Goal: Task Accomplishment & Management: Use online tool/utility

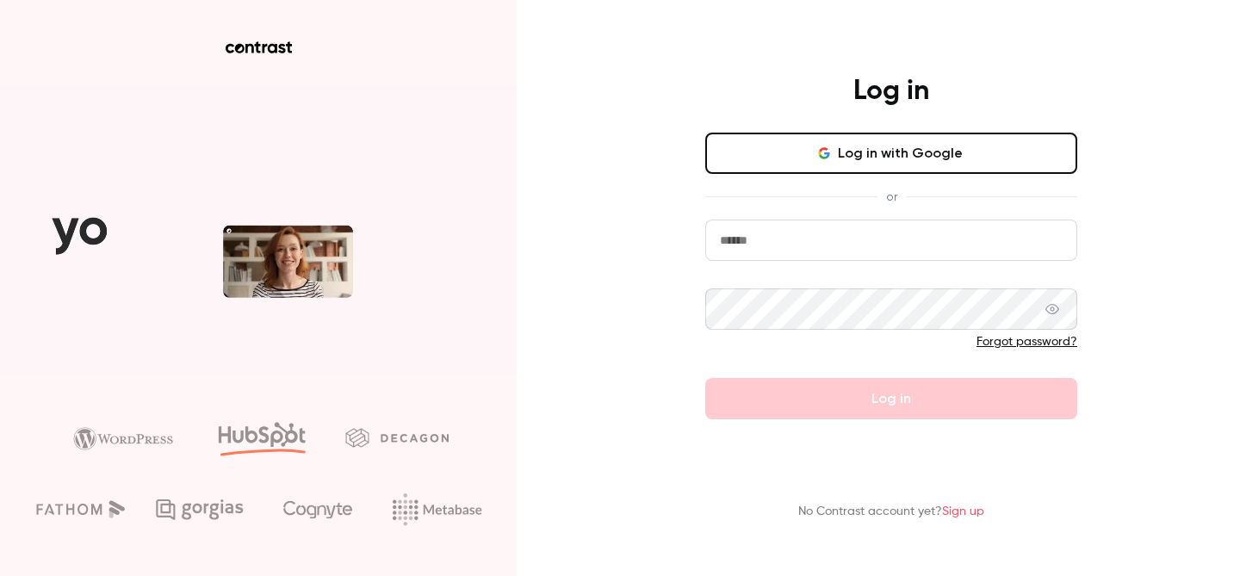
click at [883, 153] on button "Log in with Google" at bounding box center [891, 153] width 372 height 41
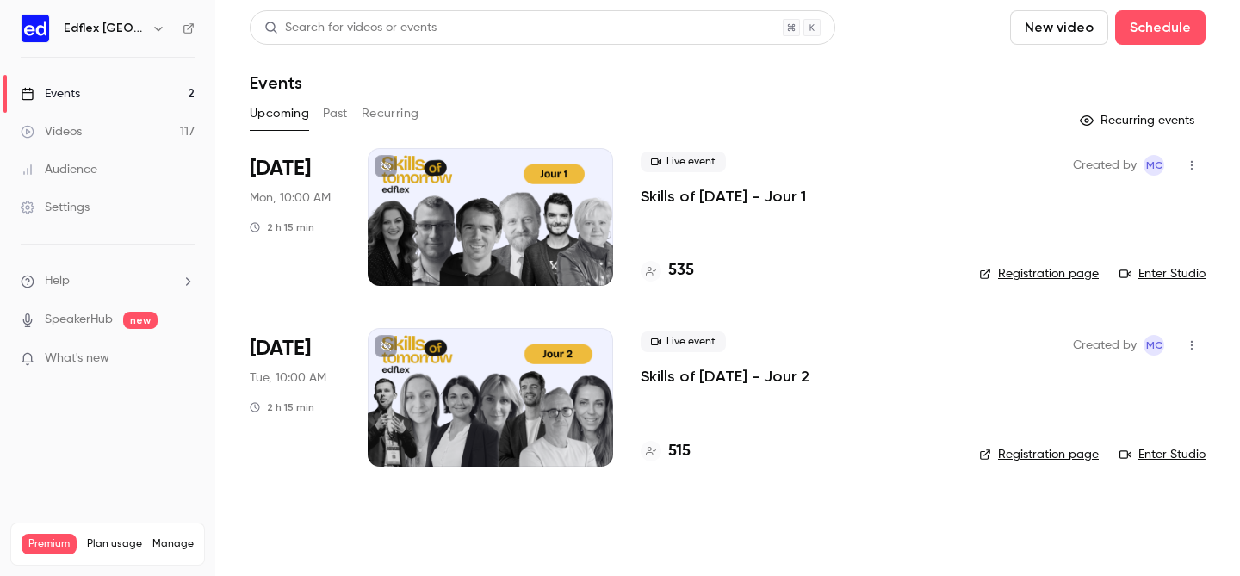
click at [459, 238] on div at bounding box center [490, 217] width 245 height 138
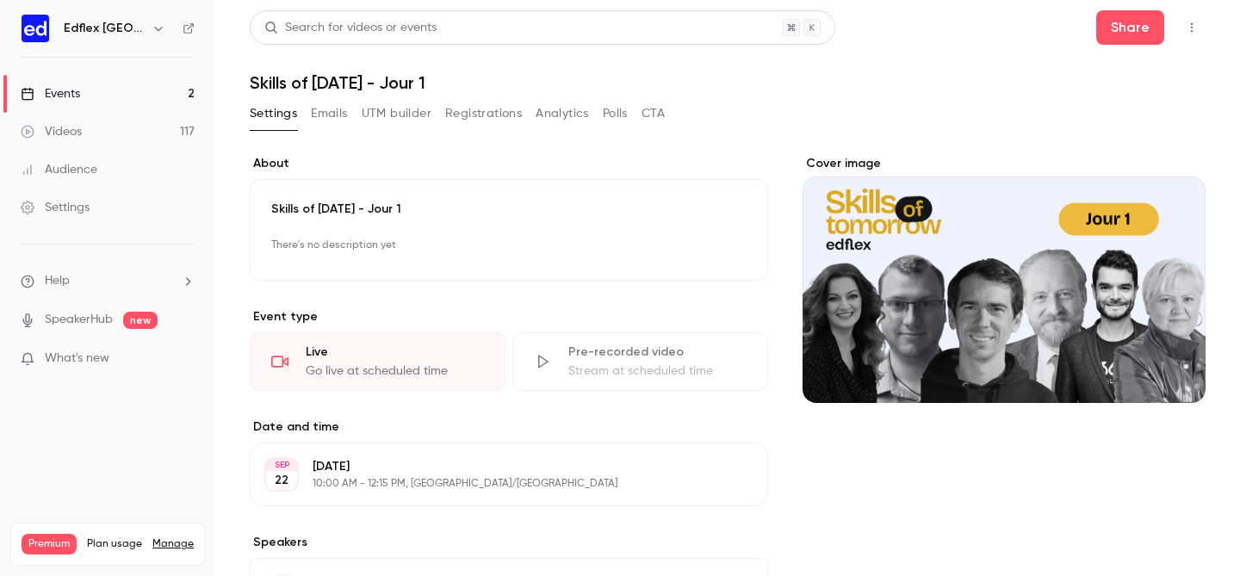
click at [1197, 29] on icon "button" at bounding box center [1191, 28] width 14 height 12
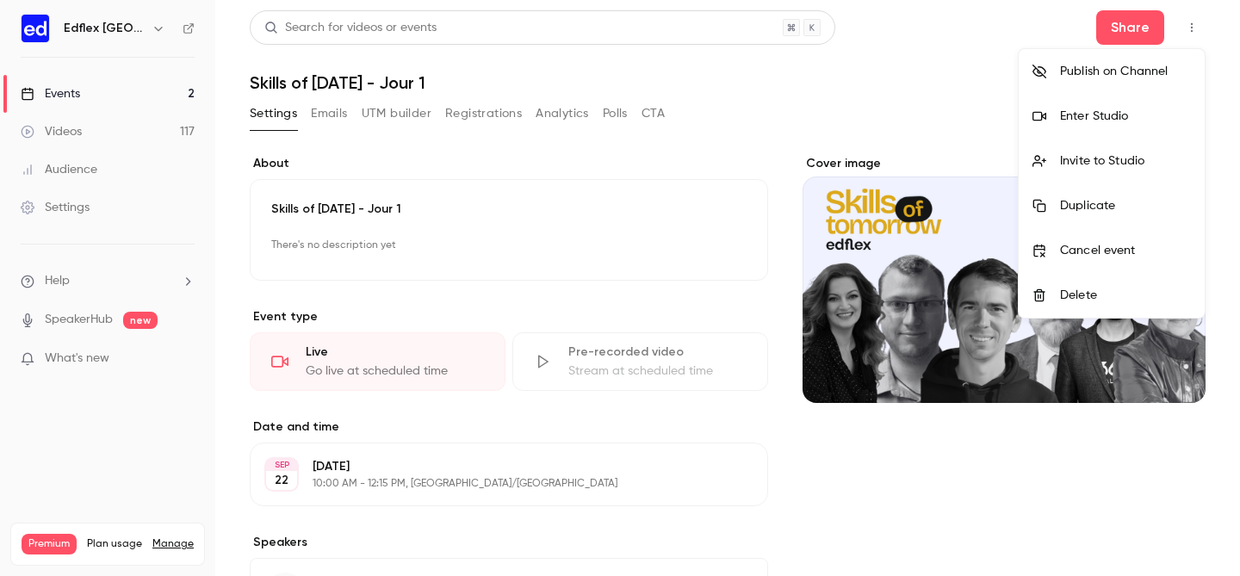
click at [1151, 115] on div "Enter Studio" at bounding box center [1125, 116] width 131 height 17
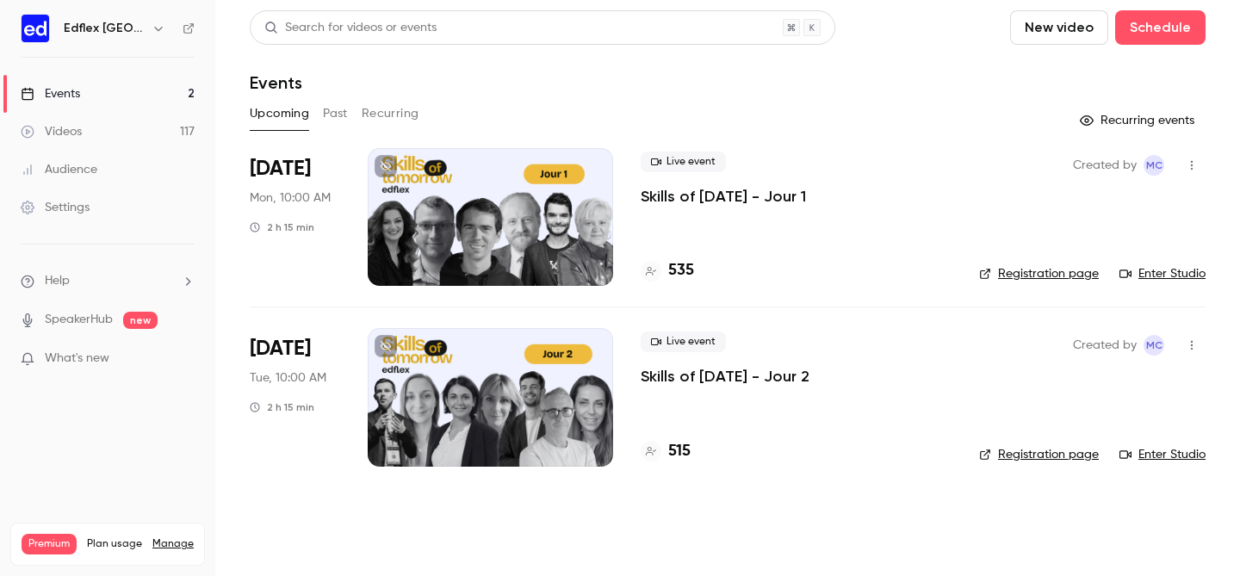
click at [783, 204] on p "Skills of [DATE] - Jour 1" at bounding box center [722, 196] width 165 height 21
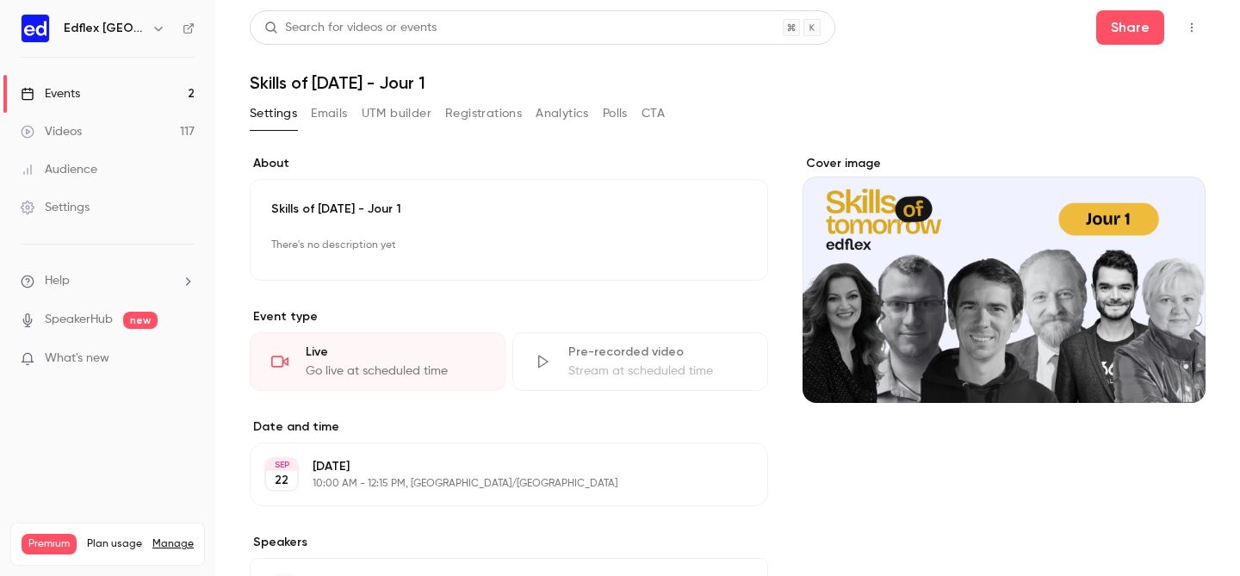
click at [1190, 22] on icon "button" at bounding box center [1191, 28] width 14 height 12
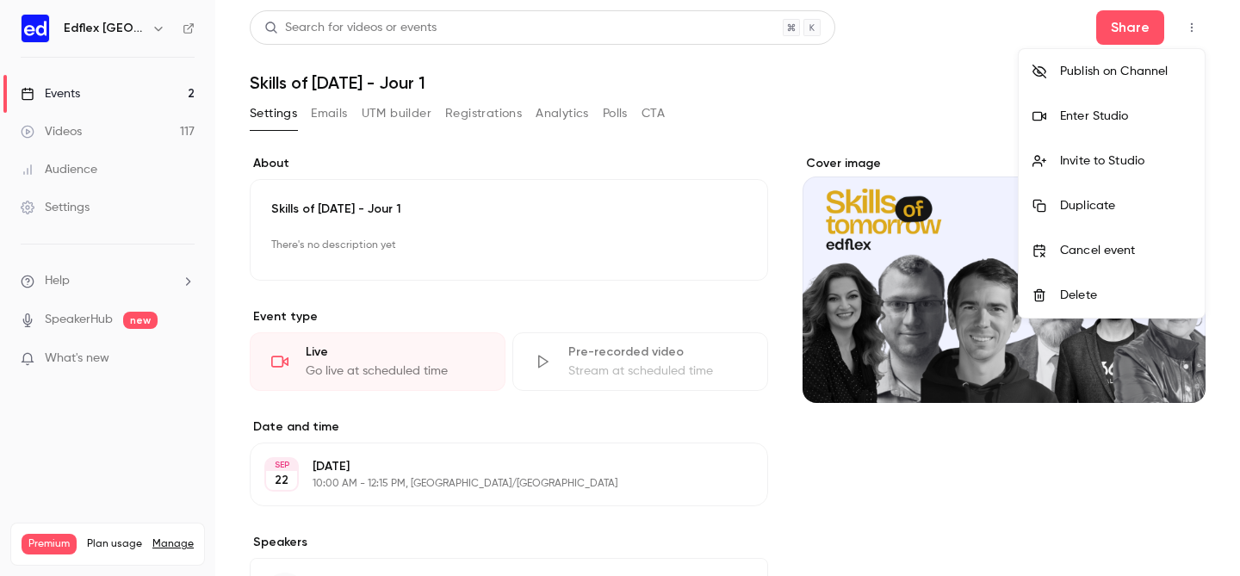
click at [1112, 123] on div "Enter Studio" at bounding box center [1125, 116] width 131 height 17
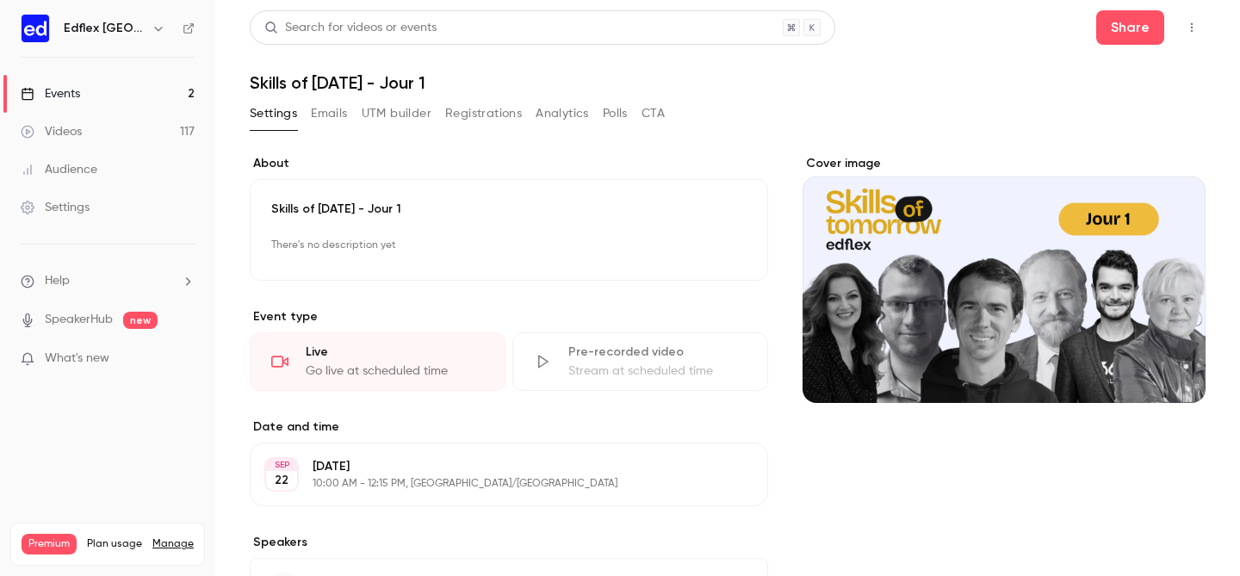
click at [1181, 25] on button "button" at bounding box center [1192, 28] width 28 height 28
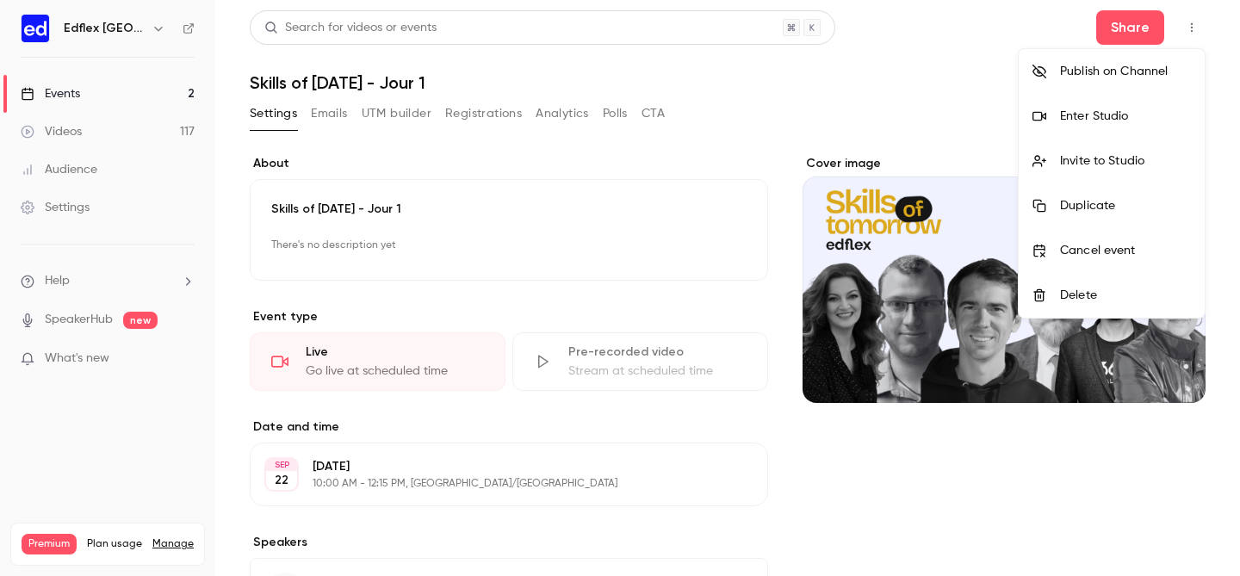
click at [1135, 123] on div "Enter Studio" at bounding box center [1125, 116] width 131 height 17
